Goal: Information Seeking & Learning: Understand process/instructions

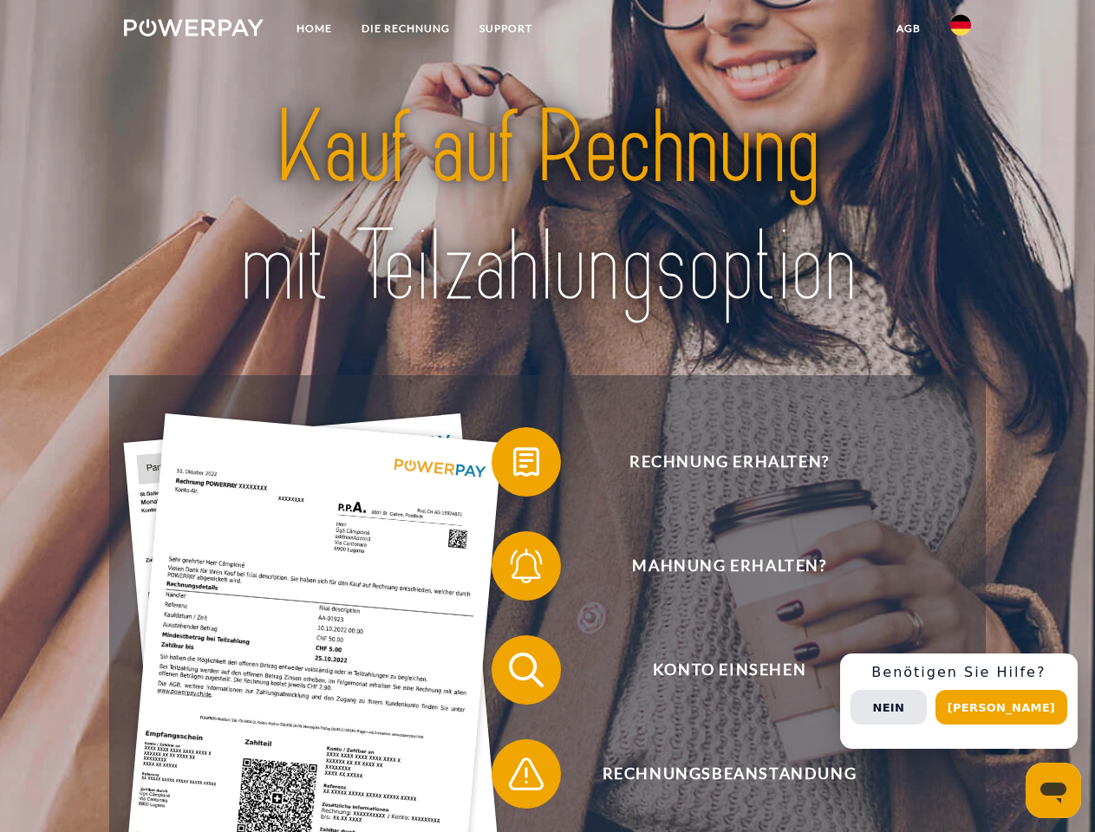
click at [193, 30] on img at bounding box center [194, 27] width 140 height 17
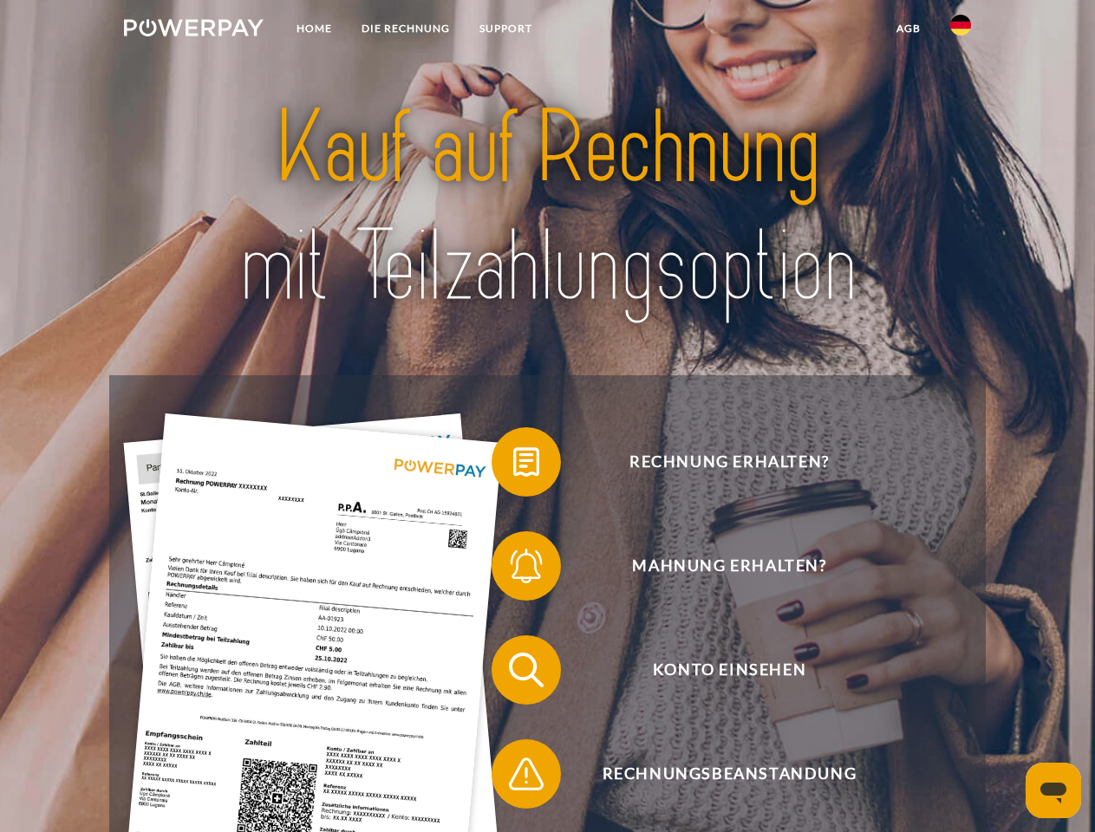
click at [961, 30] on img at bounding box center [960, 25] width 21 height 21
click at [908, 29] on link "agb" at bounding box center [909, 28] width 54 height 31
click at [513, 466] on span at bounding box center [500, 462] width 87 height 87
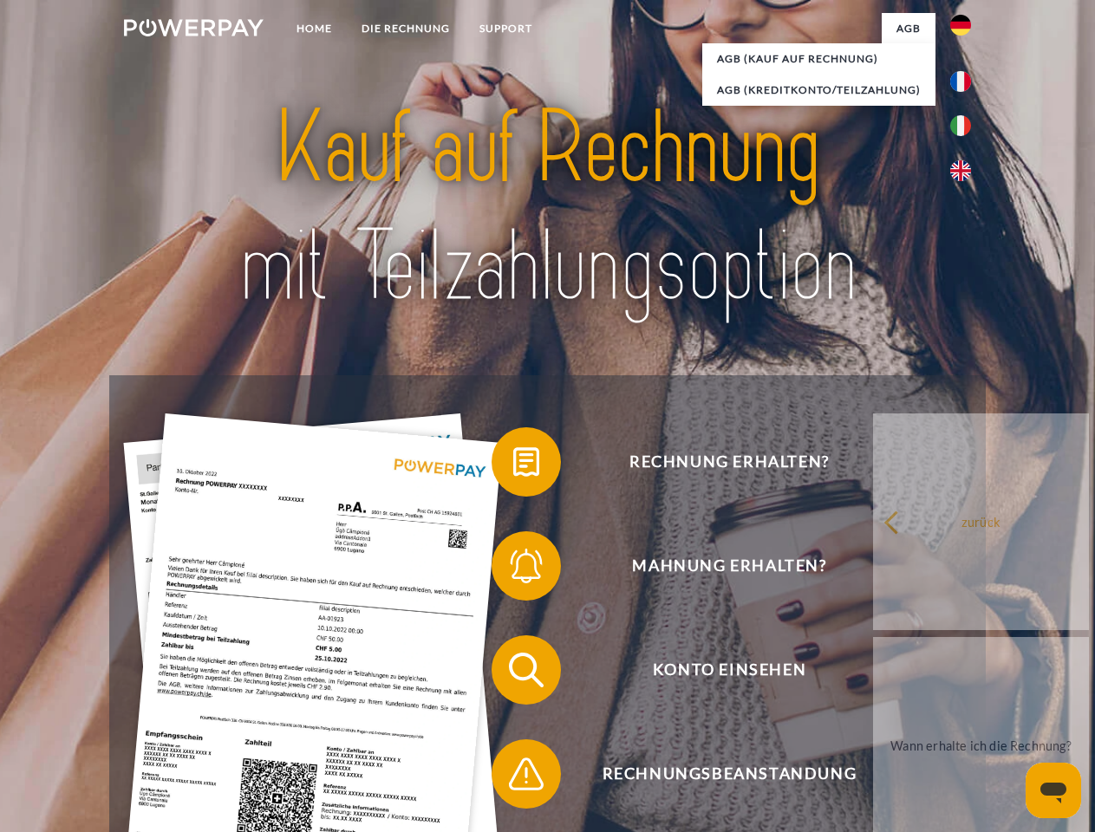
click at [513, 570] on span at bounding box center [500, 566] width 87 height 87
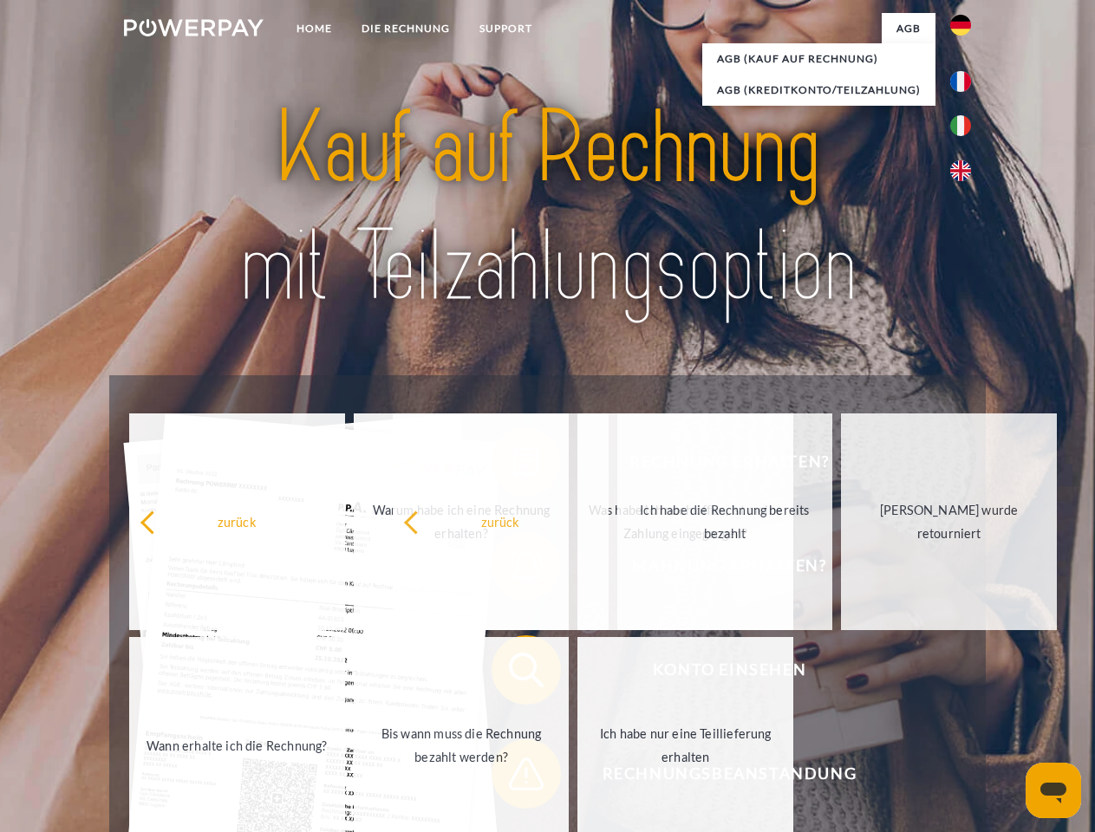
click at [513, 778] on span at bounding box center [500, 774] width 87 height 87
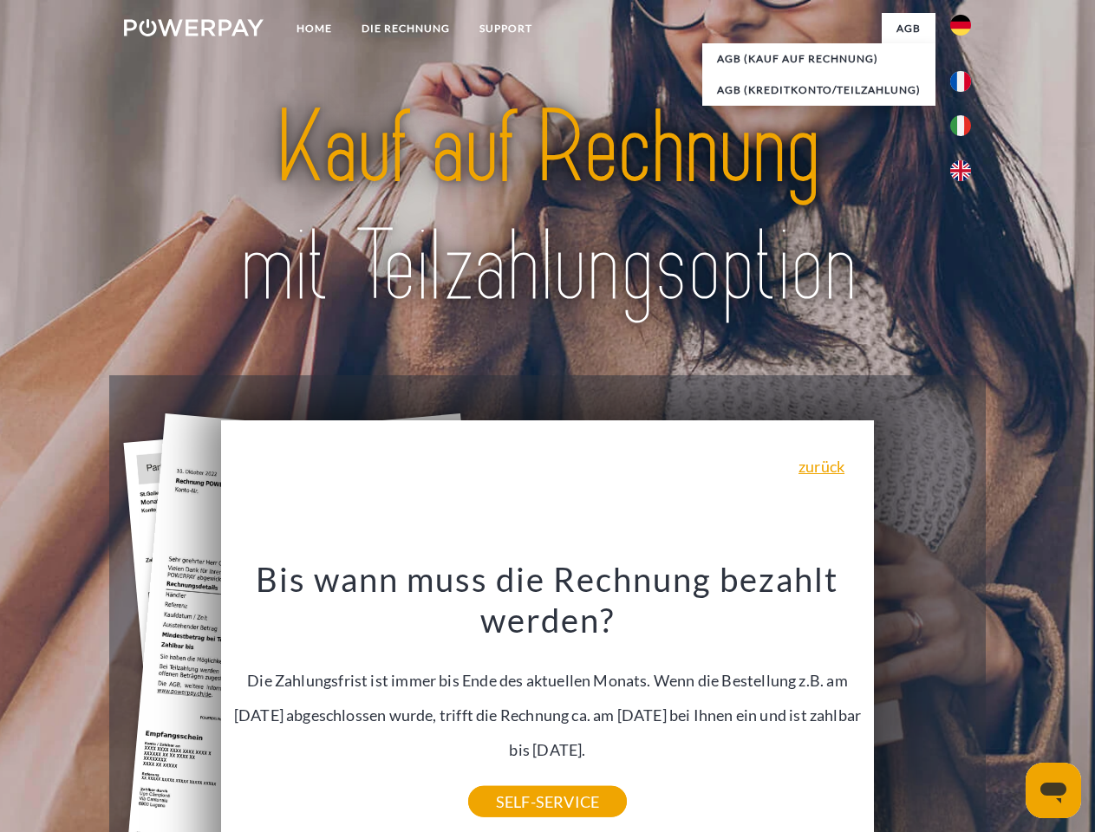
click at [965, 701] on div "Rechnung erhalten? Mahnung erhalten? Konto einsehen" at bounding box center [547, 722] width 876 height 694
click at [922, 705] on span "Konto einsehen" at bounding box center [729, 669] width 425 height 69
click at [1007, 707] on header "Home DIE RECHNUNG SUPPORT" at bounding box center [547, 598] width 1095 height 1197
